Goal: Task Accomplishment & Management: Manage account settings

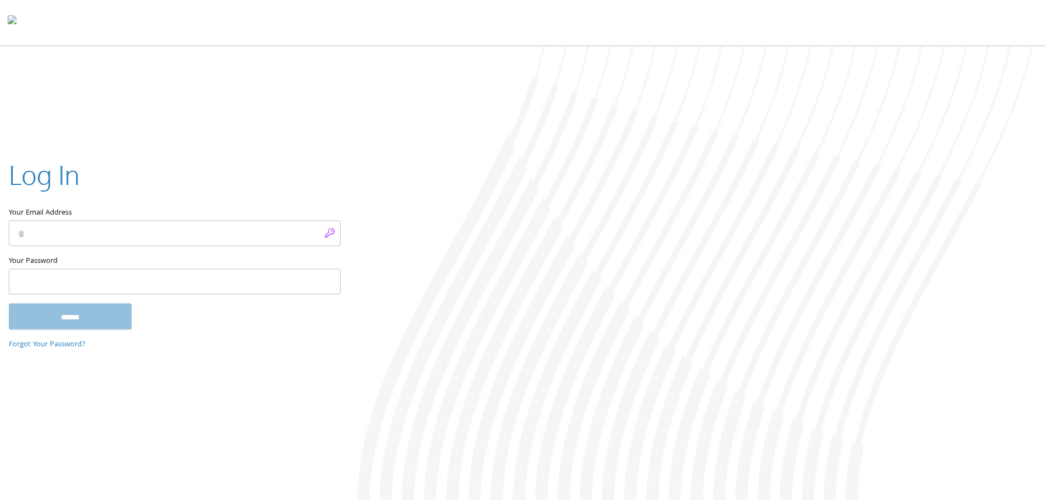
click at [330, 233] on input "Your Email Address" at bounding box center [175, 233] width 332 height 26
type input "**********"
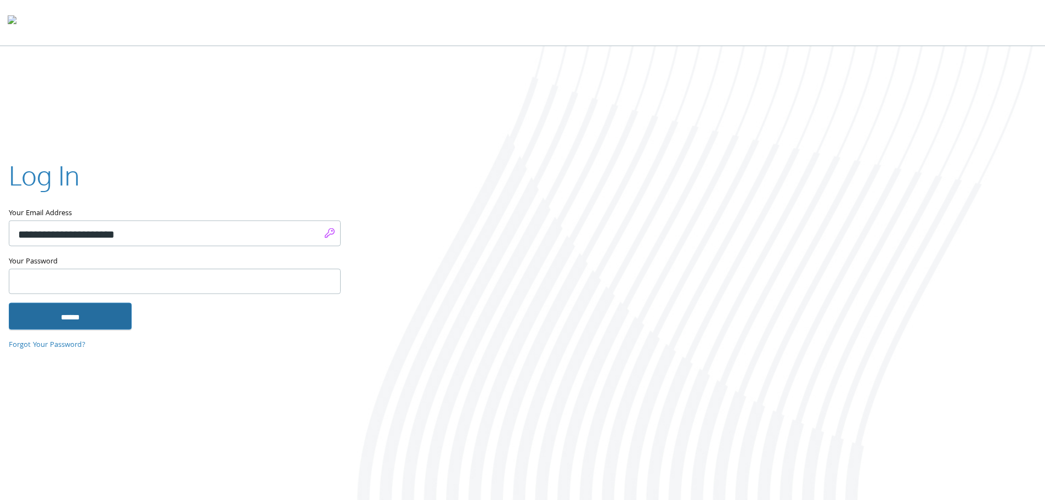
click at [112, 319] on input "******" at bounding box center [70, 316] width 123 height 26
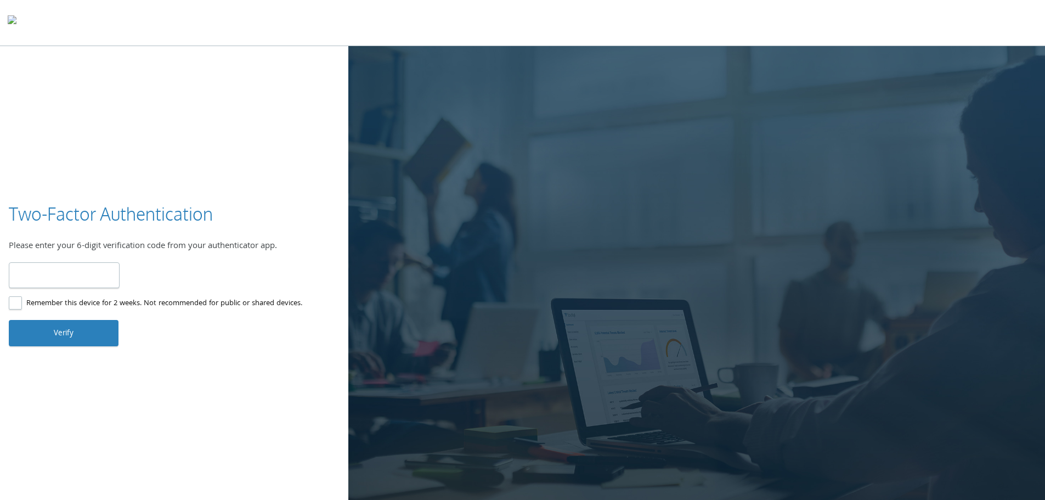
type input "******"
